Goal: Task Accomplishment & Management: Manage account settings

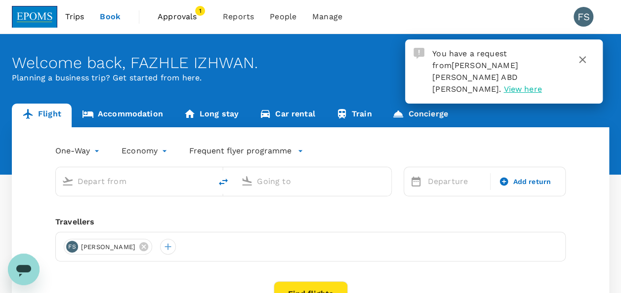
click at [190, 15] on span "Approvals" at bounding box center [182, 17] width 49 height 12
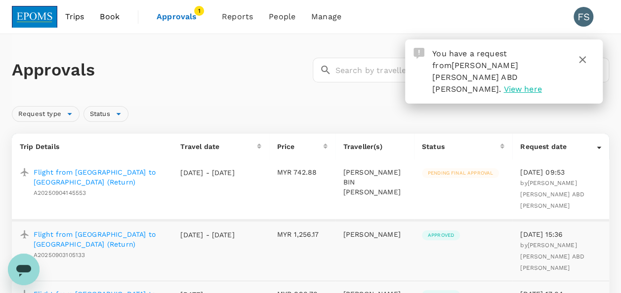
click at [130, 173] on p "Flight from [GEOGRAPHIC_DATA] to [GEOGRAPHIC_DATA] (Return)" at bounding box center [99, 177] width 131 height 20
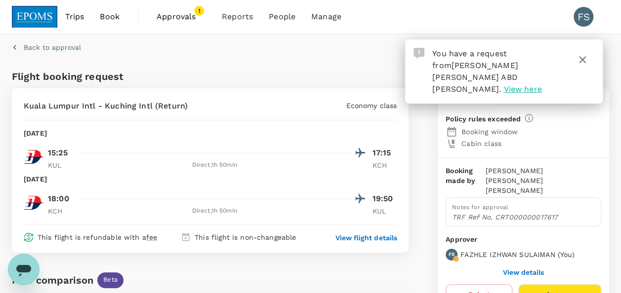
click at [583, 61] on icon "button" at bounding box center [583, 60] width 12 height 12
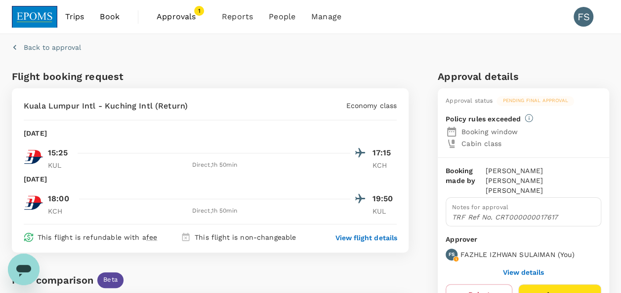
click at [528, 269] on button "View details" at bounding box center [523, 273] width 41 height 8
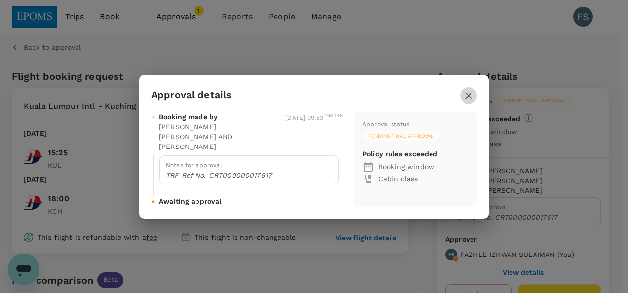
click at [466, 97] on icon "button" at bounding box center [469, 96] width 12 height 12
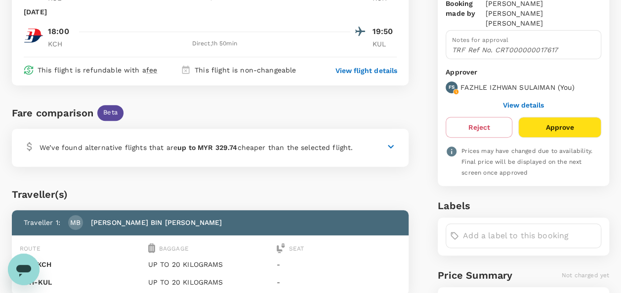
scroll to position [198, 0]
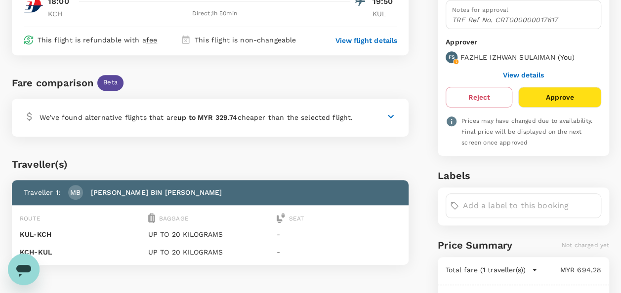
click at [393, 114] on icon at bounding box center [391, 117] width 12 height 12
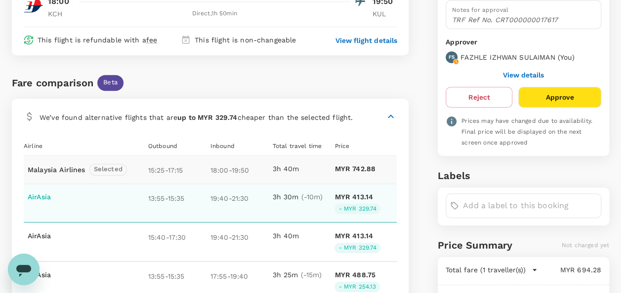
click at [171, 205] on div "13:55 - 15:35" at bounding box center [179, 203] width 62 height 22
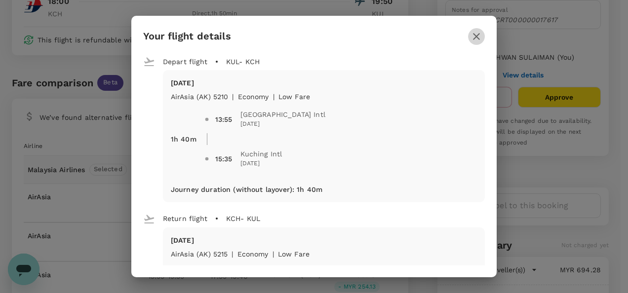
click at [476, 36] on icon "button" at bounding box center [477, 37] width 12 height 12
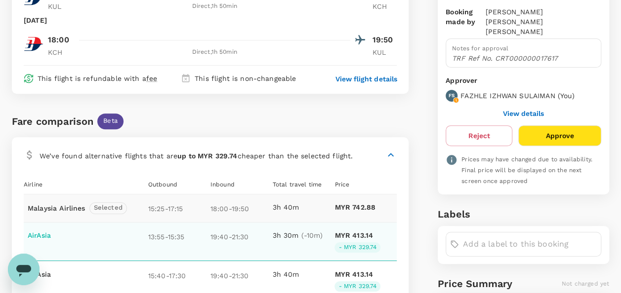
scroll to position [247, 0]
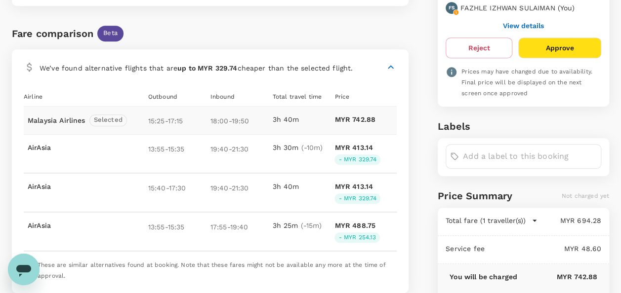
click at [112, 121] on span "Selected" at bounding box center [108, 120] width 37 height 9
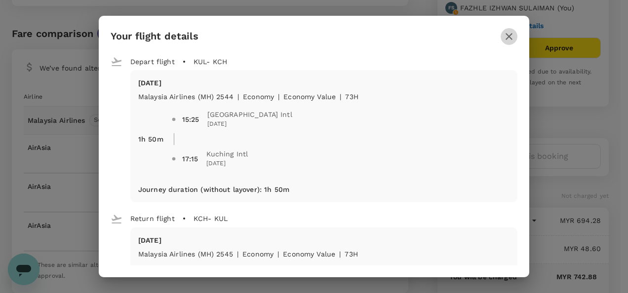
click at [515, 40] on icon "button" at bounding box center [509, 37] width 12 height 12
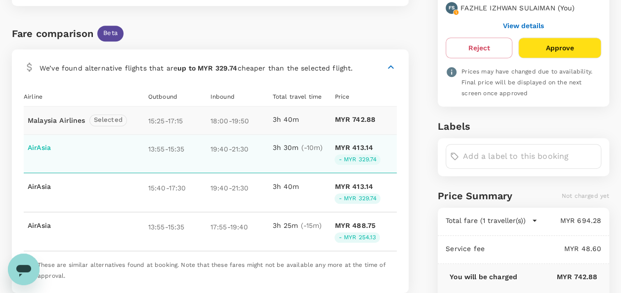
click at [231, 153] on div "19:40 - 21:30" at bounding box center [241, 154] width 62 height 22
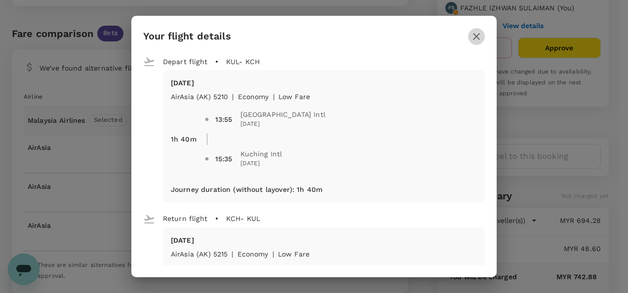
click at [472, 40] on icon "button" at bounding box center [477, 37] width 12 height 12
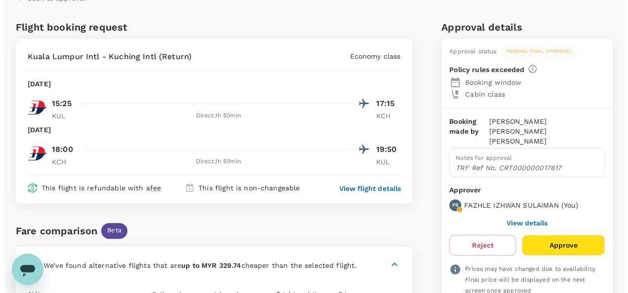
scroll to position [49, 0]
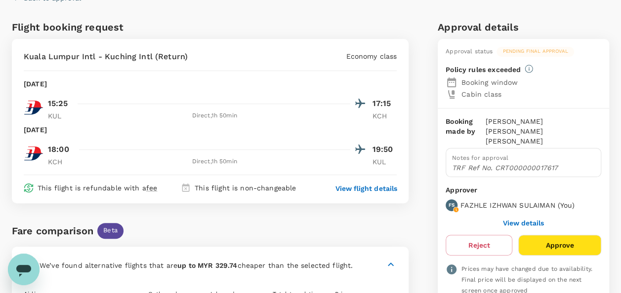
click at [370, 192] on p "View flight details" at bounding box center [365, 189] width 61 height 10
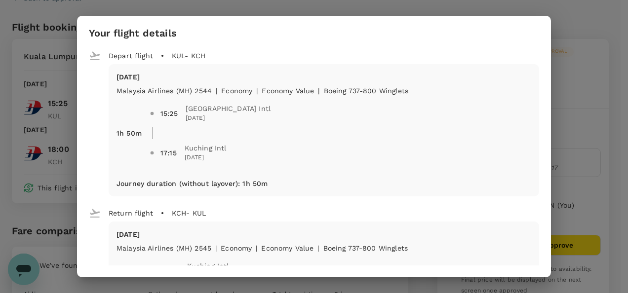
scroll to position [99, 0]
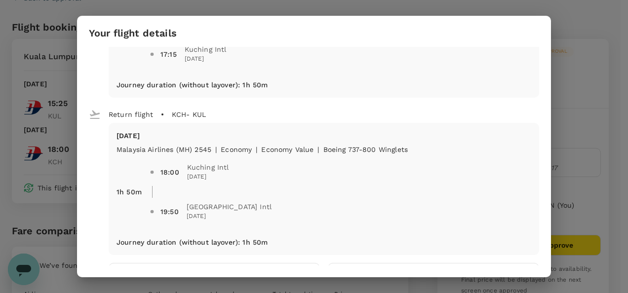
click at [606, 173] on div "Your flight details Depart flight KUL - KCH Sat, 06 Sep Malaysia Airlines (MH) …" at bounding box center [314, 146] width 628 height 293
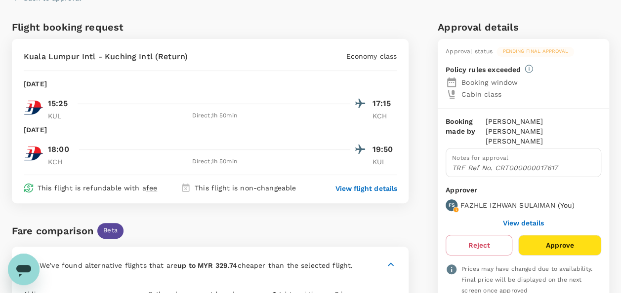
click at [548, 235] on button "Approve" at bounding box center [559, 245] width 83 height 21
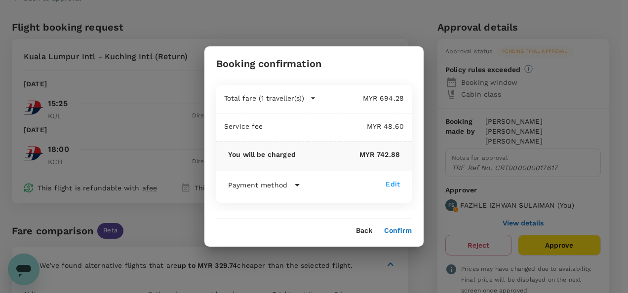
click at [310, 99] on icon "button" at bounding box center [313, 98] width 10 height 10
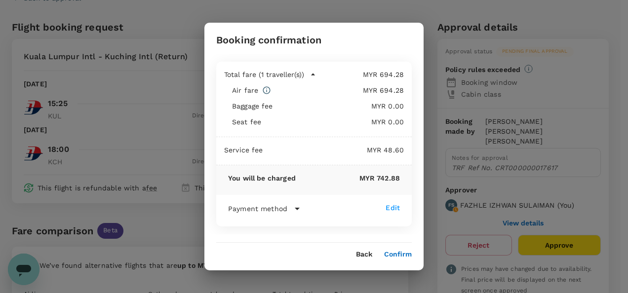
click at [298, 212] on icon at bounding box center [298, 209] width 12 height 12
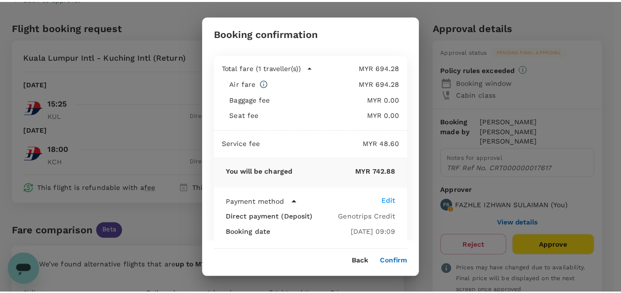
scroll to position [31, 0]
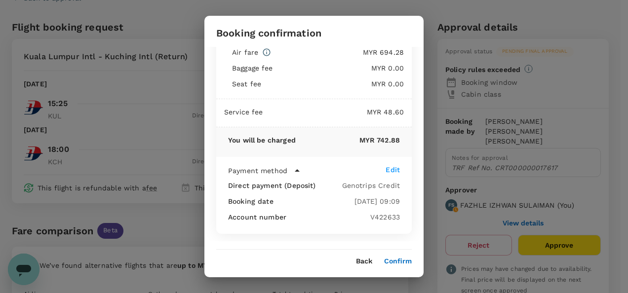
click at [356, 261] on div "Back Confirm" at bounding box center [314, 262] width 196 height 8
click at [364, 261] on button "Back" at bounding box center [364, 262] width 16 height 8
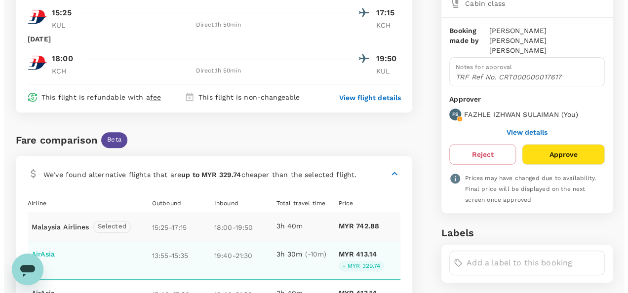
scroll to position [198, 0]
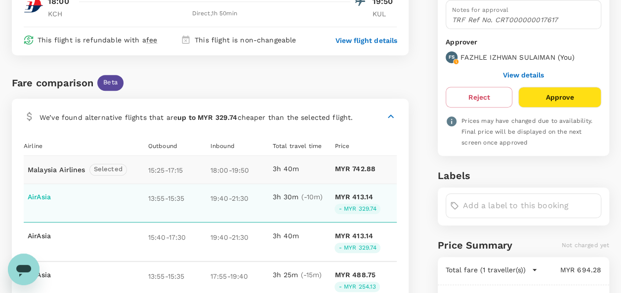
click at [166, 197] on p "13:55 - 15:35" at bounding box center [177, 197] width 58 height 11
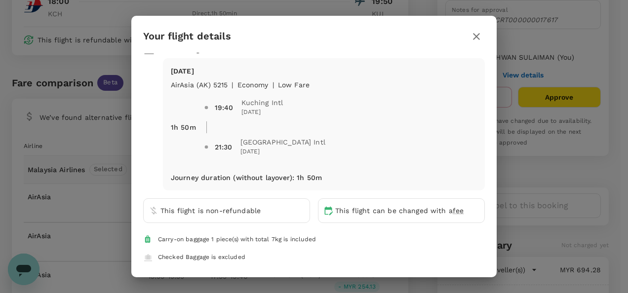
scroll to position [170, 0]
click at [474, 38] on icon "button" at bounding box center [476, 36] width 7 height 7
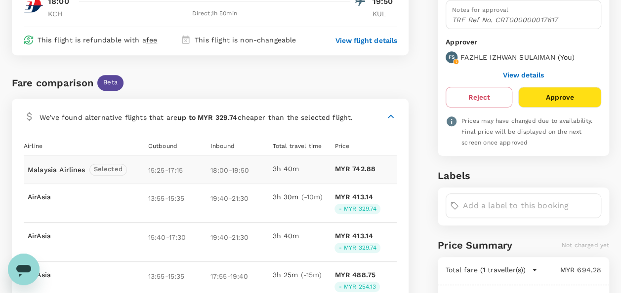
click at [62, 169] on p "Malaysia Airlines" at bounding box center [57, 170] width 58 height 10
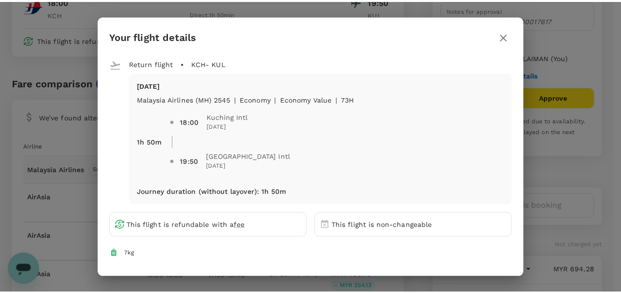
scroll to position [188, 0]
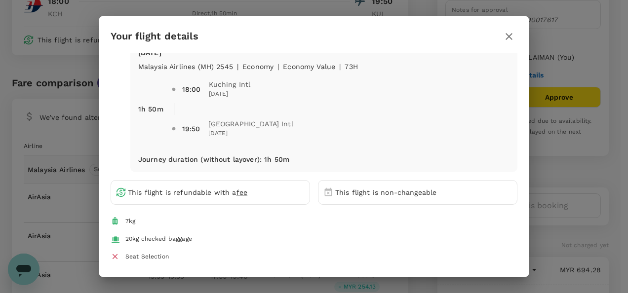
click at [511, 39] on icon "button" at bounding box center [509, 37] width 12 height 12
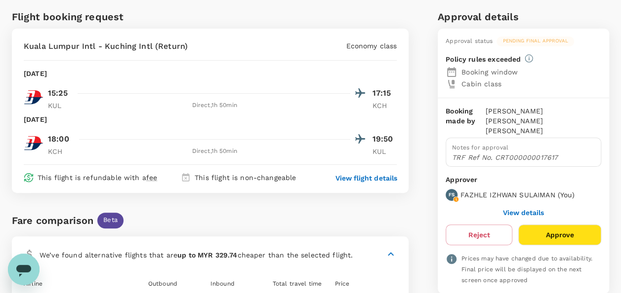
scroll to position [49, 0]
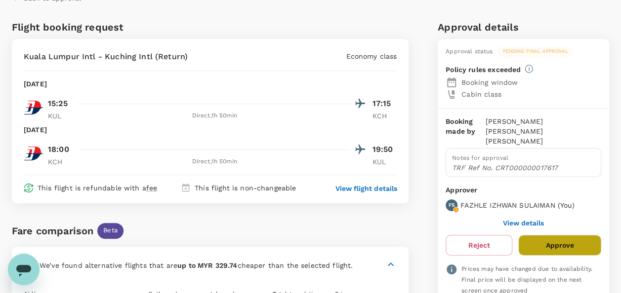
click at [563, 235] on button "Approve" at bounding box center [559, 245] width 83 height 21
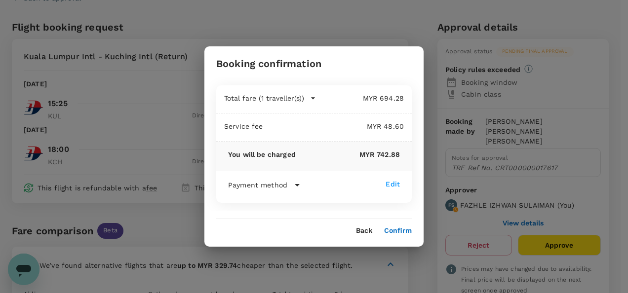
click at [296, 186] on icon at bounding box center [297, 185] width 5 height 2
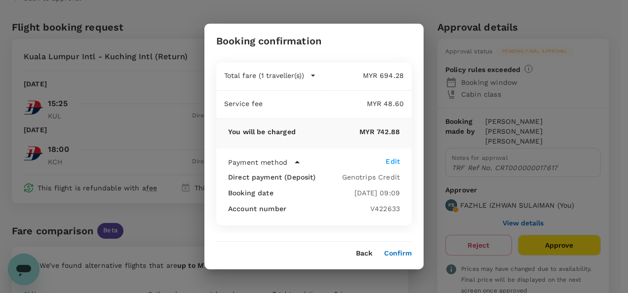
click at [394, 250] on button "Confirm" at bounding box center [398, 254] width 28 height 8
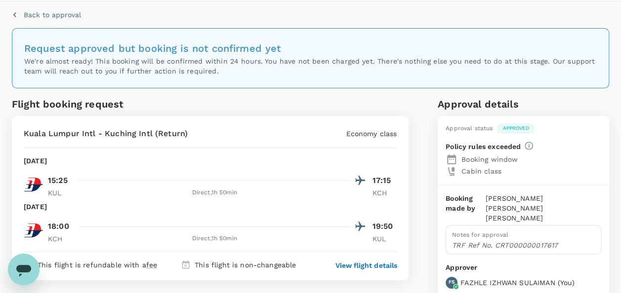
scroll to position [0, 0]
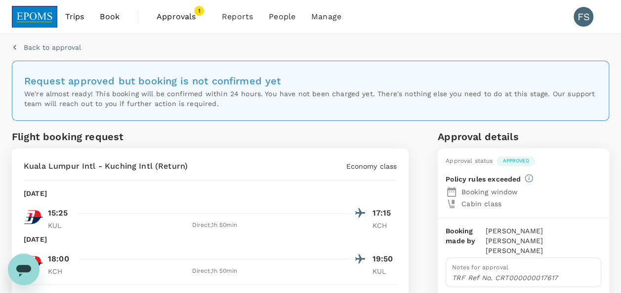
click at [169, 23] on span "Approvals 1" at bounding box center [181, 17] width 49 height 16
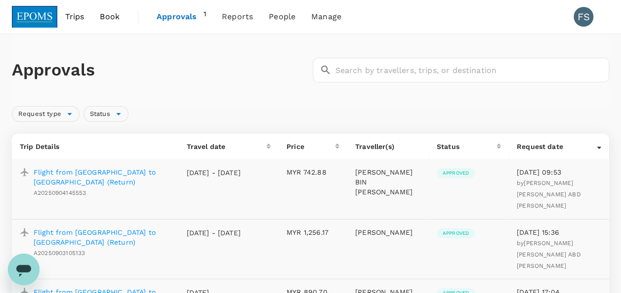
click at [70, 228] on p "Flight from Kuala Lumpur to Kuching (Return)" at bounding box center [102, 238] width 137 height 20
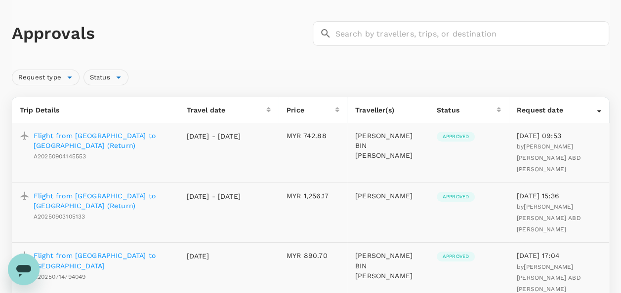
scroll to position [49, 0]
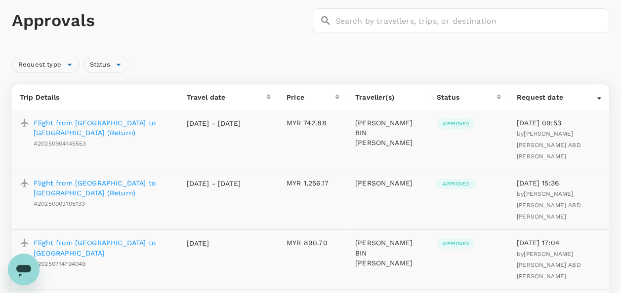
click at [95, 178] on p "Flight from Kuala Lumpur to Kuching (Return)" at bounding box center [102, 188] width 137 height 20
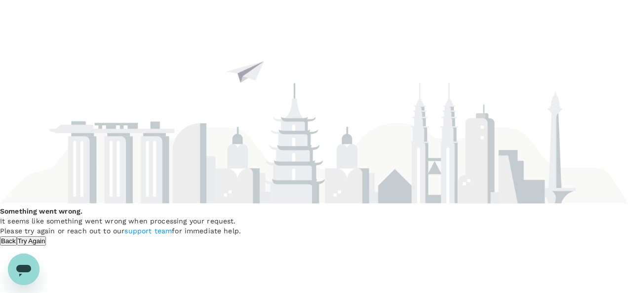
click at [46, 237] on button "Try Again" at bounding box center [32, 241] width 30 height 9
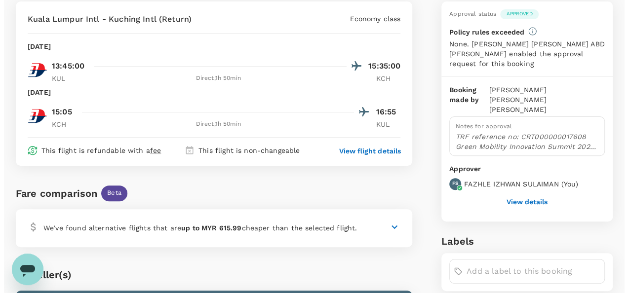
scroll to position [99, 0]
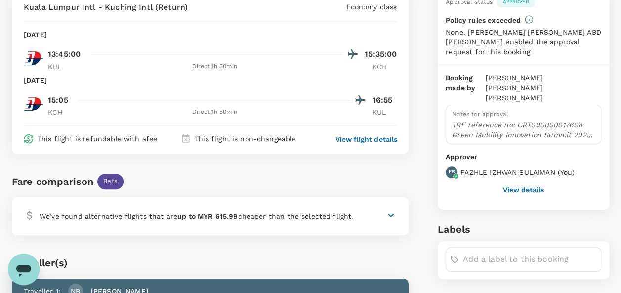
click at [364, 142] on p "View flight details" at bounding box center [365, 139] width 61 height 10
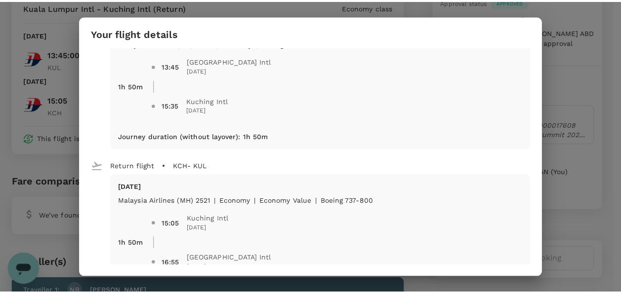
scroll to position [0, 0]
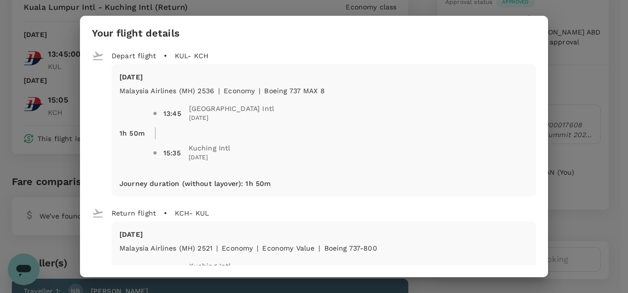
click at [587, 133] on div "Your flight details Depart flight KUL - KCH Sun, 07 Sep Malaysia Airlines (MH) …" at bounding box center [314, 146] width 628 height 293
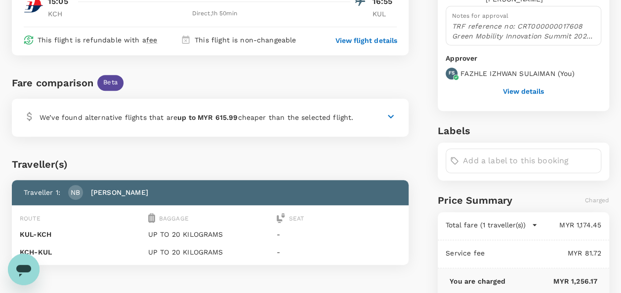
scroll to position [312, 0]
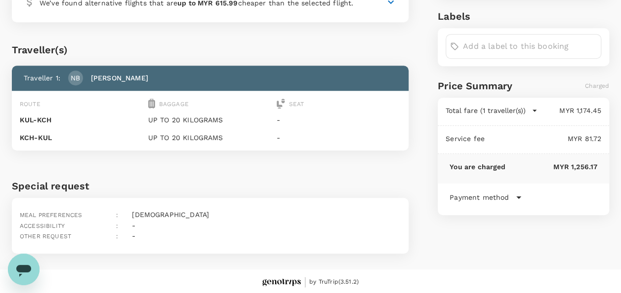
click at [535, 106] on icon "button" at bounding box center [535, 111] width 10 height 10
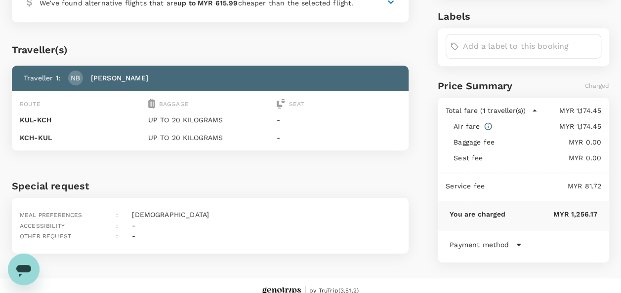
click at [520, 244] on icon at bounding box center [518, 245] width 5 height 2
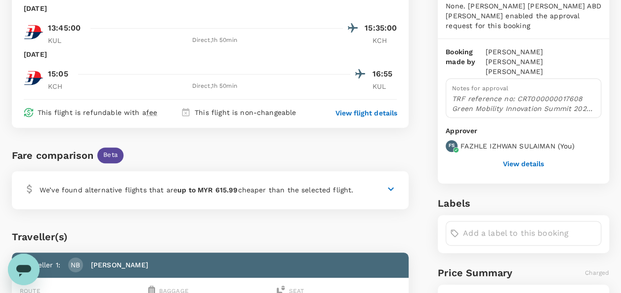
scroll to position [110, 0]
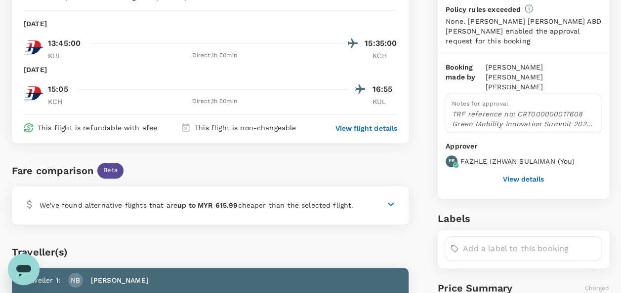
click at [540, 175] on button "View details" at bounding box center [523, 179] width 41 height 8
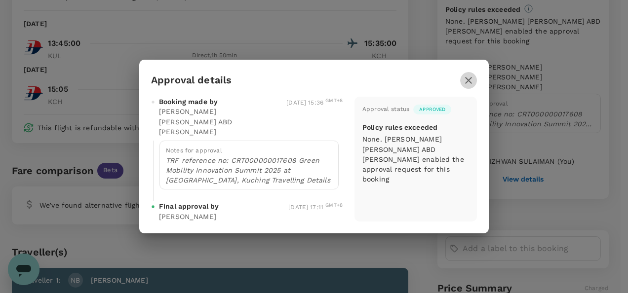
click at [470, 80] on icon "button" at bounding box center [468, 80] width 7 height 7
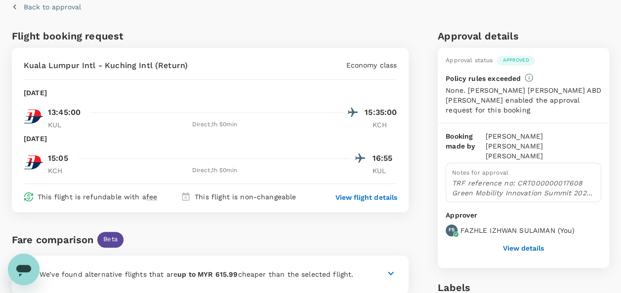
scroll to position [0, 0]
